Goal: Find specific page/section: Find specific page/section

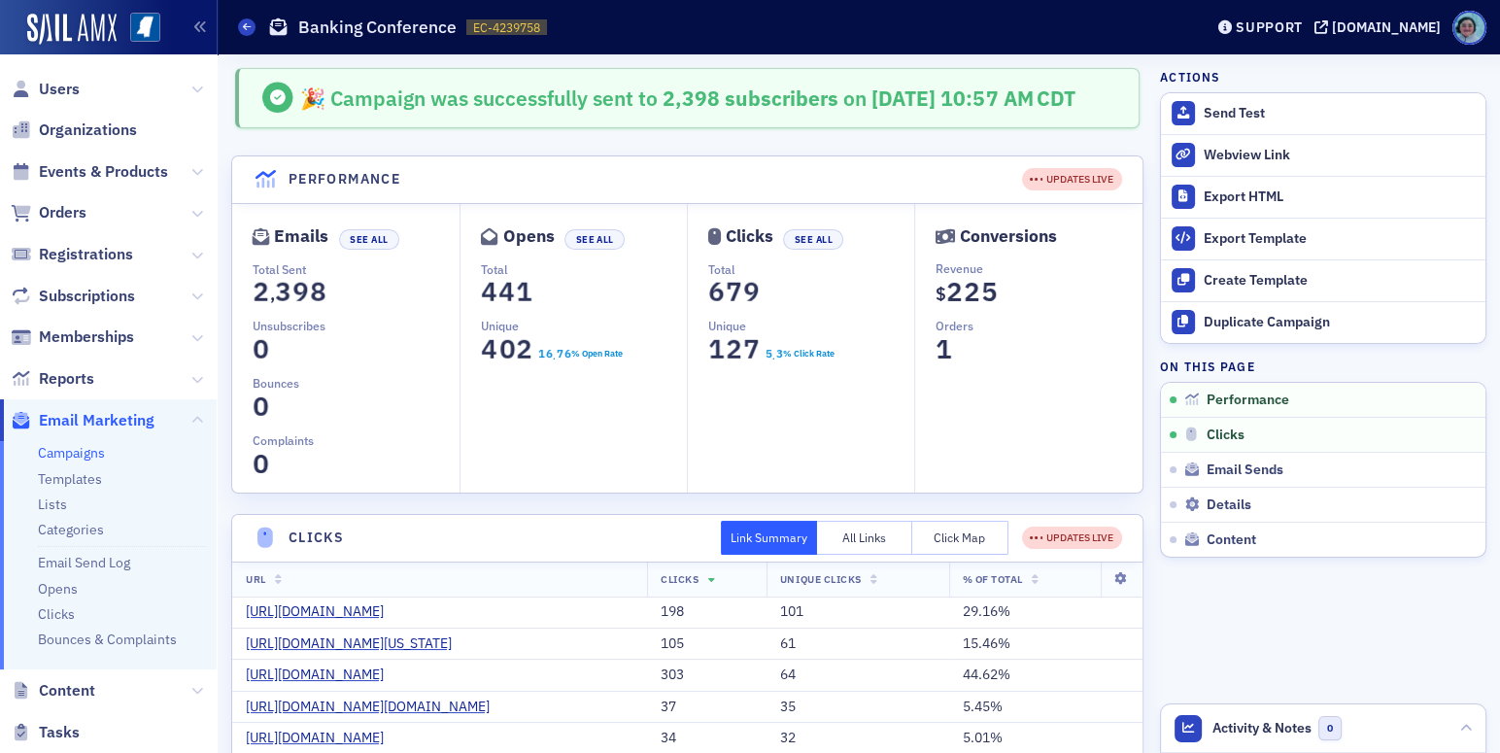
drag, startPoint x: 968, startPoint y: 308, endPoint x: 991, endPoint y: 281, distance: 35.2
click at [968, 308] on span "2" at bounding box center [973, 292] width 26 height 34
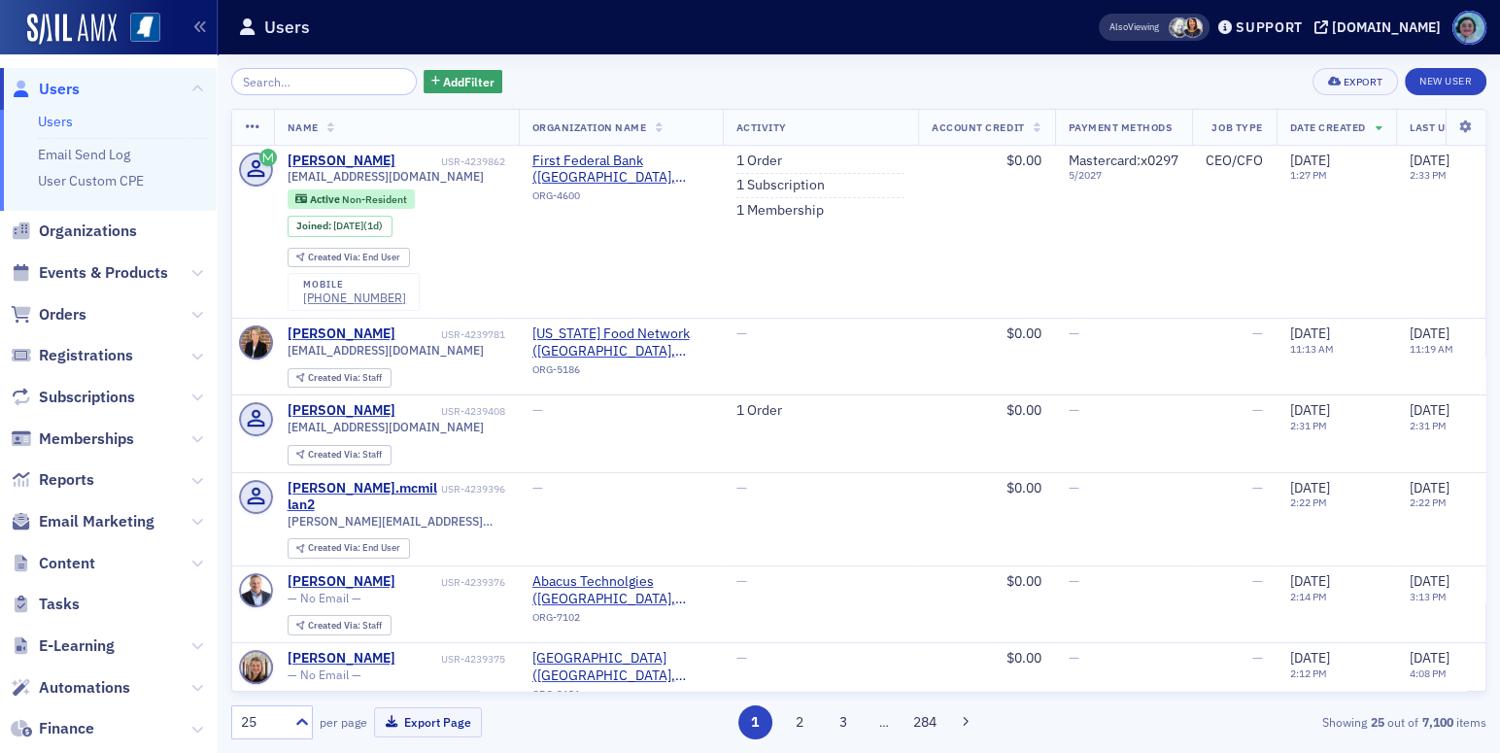
click at [335, 76] on input "search" at bounding box center [324, 81] width 186 height 27
click at [99, 269] on span "Events & Products" at bounding box center [103, 272] width 129 height 21
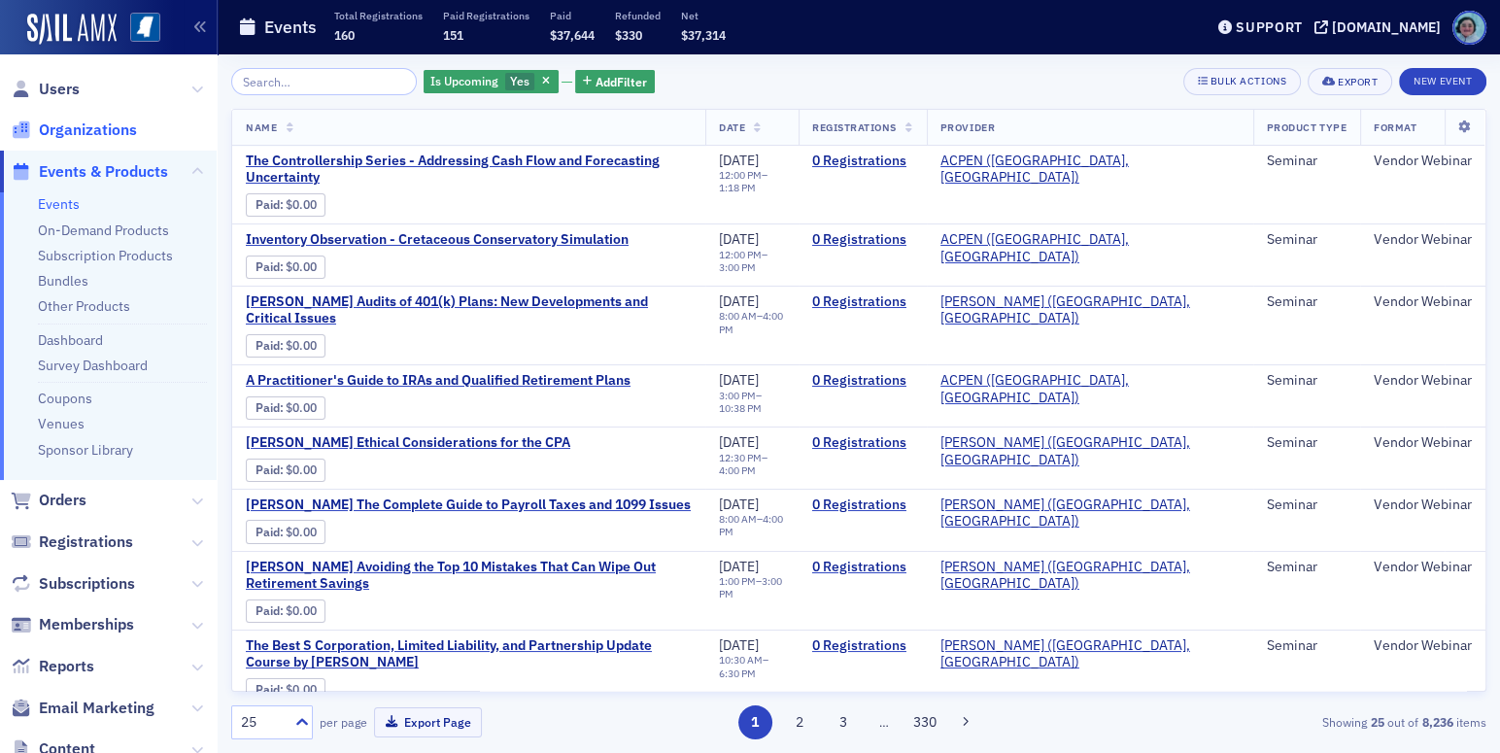
click at [106, 119] on span "Organizations" at bounding box center [88, 129] width 98 height 21
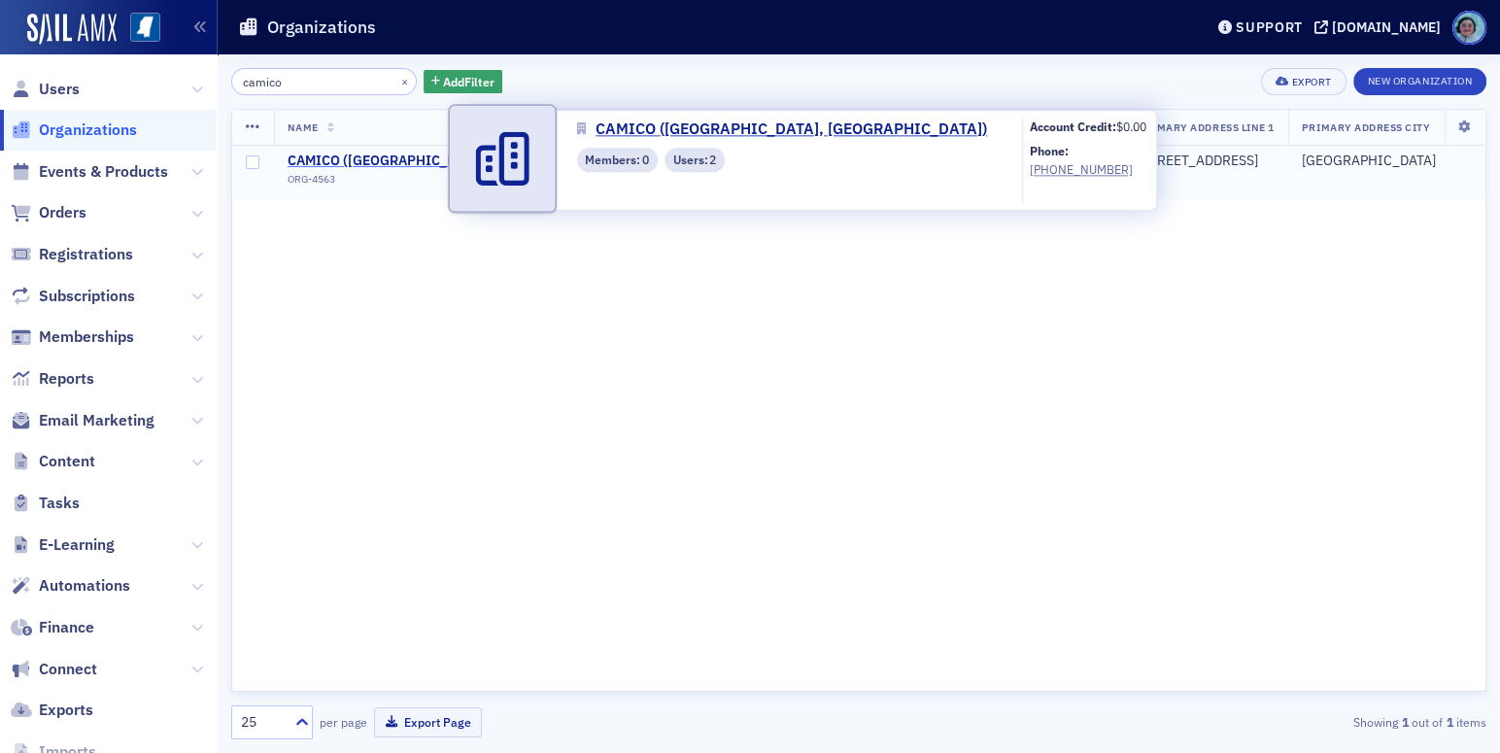
type input "camico"
click at [389, 156] on span "CAMICO ([GEOGRAPHIC_DATA], [GEOGRAPHIC_DATA])" at bounding box center [460, 160] width 346 height 17
select select "US"
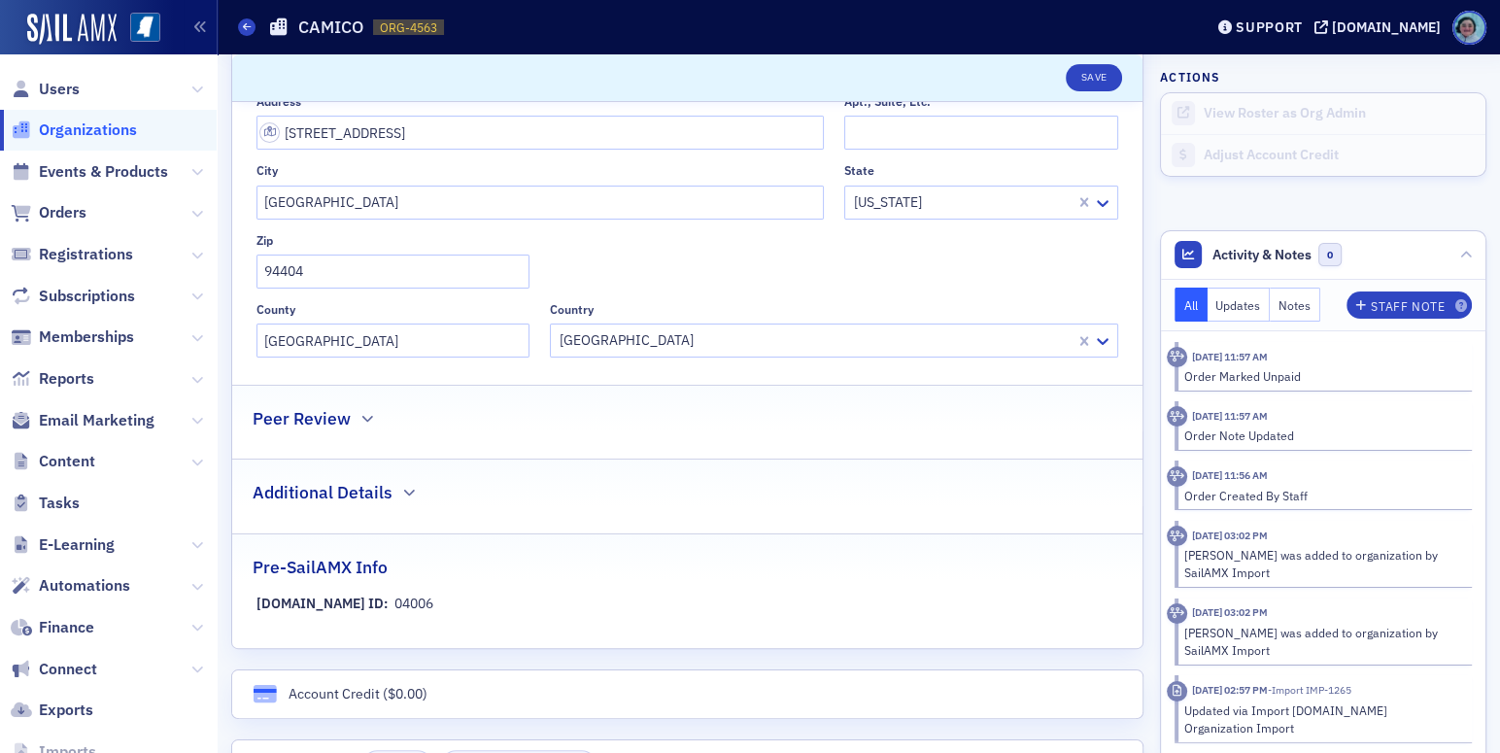
scroll to position [464, 0]
